Goal: Navigation & Orientation: Find specific page/section

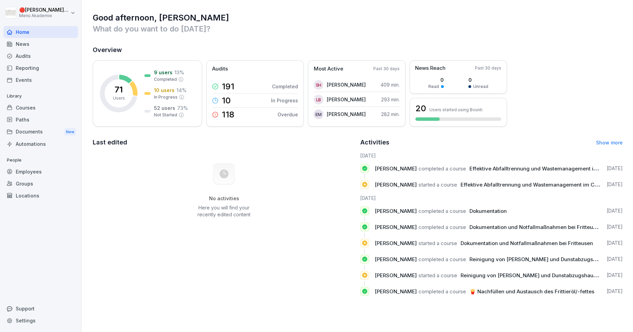
click at [33, 105] on div "Courses" at bounding box center [40, 108] width 75 height 12
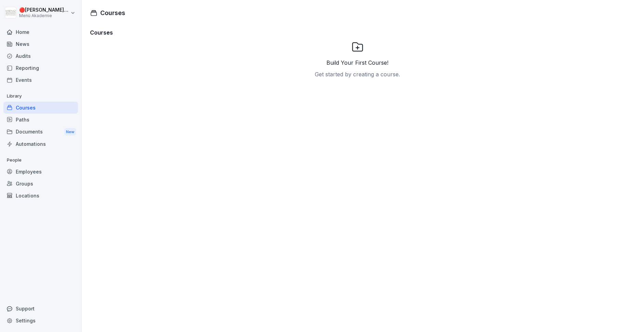
click at [47, 172] on div "Employees" at bounding box center [40, 172] width 75 height 12
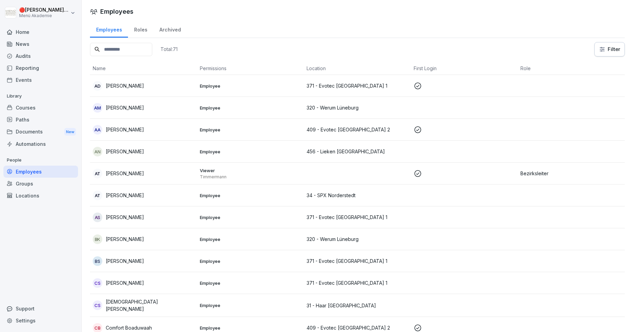
click at [42, 106] on div "Courses" at bounding box center [40, 108] width 75 height 12
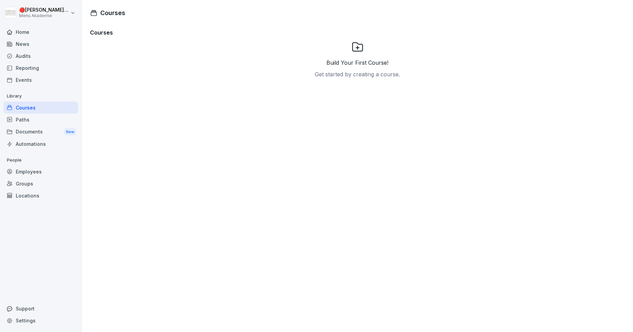
click at [193, 194] on div "Courses Build Your First Course! Get started by creating a course." at bounding box center [357, 177] width 551 height 310
click at [35, 171] on div "Employees" at bounding box center [40, 172] width 75 height 12
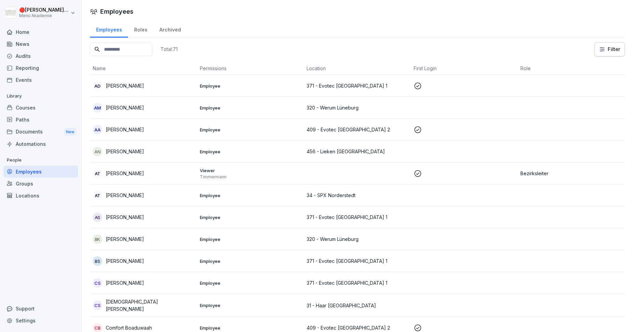
click at [185, 219] on div "AS [PERSON_NAME]" at bounding box center [144, 217] width 102 height 10
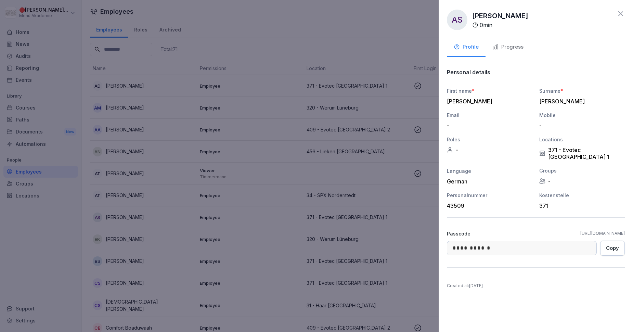
click at [621, 14] on icon at bounding box center [620, 14] width 8 height 8
